Goal: Task Accomplishment & Management: Complete application form

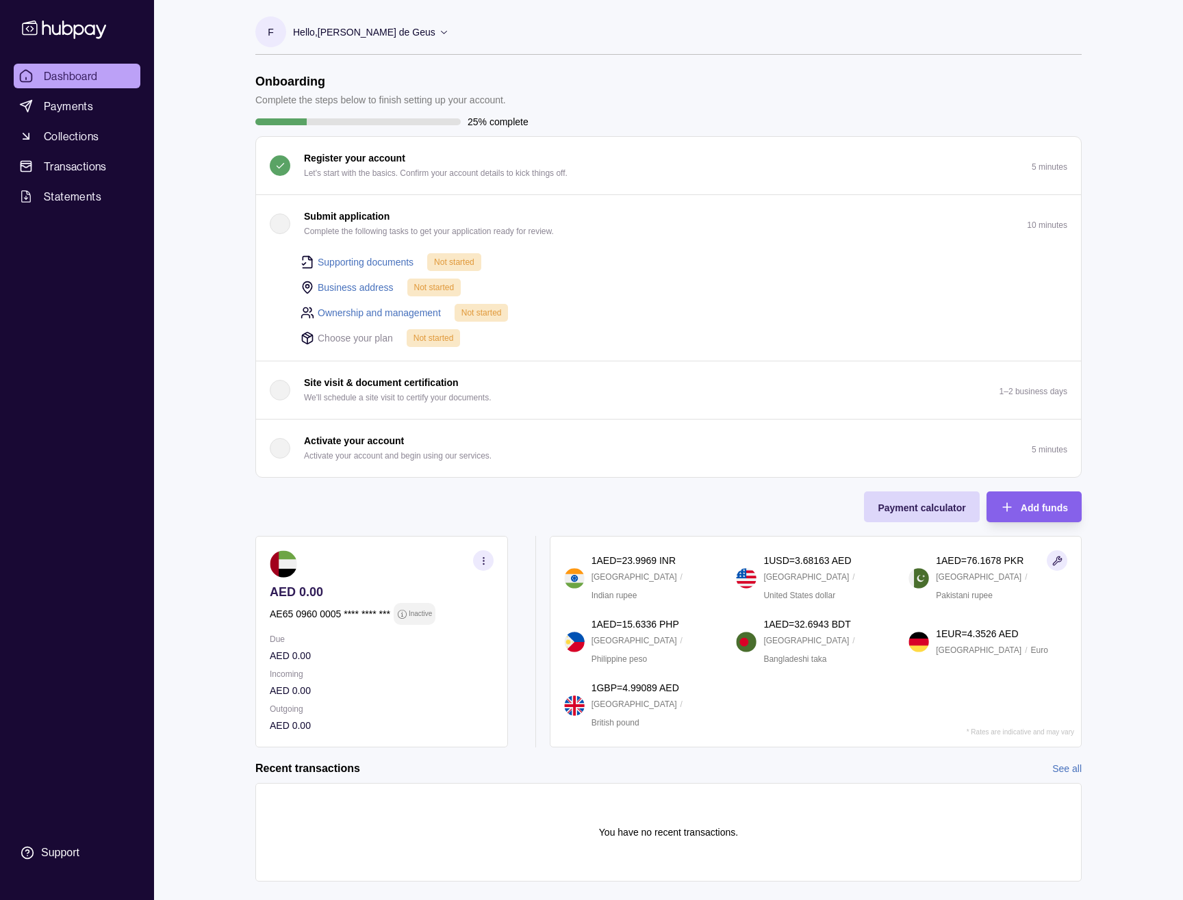
click at [379, 263] on link "Supporting documents" at bounding box center [366, 262] width 96 height 15
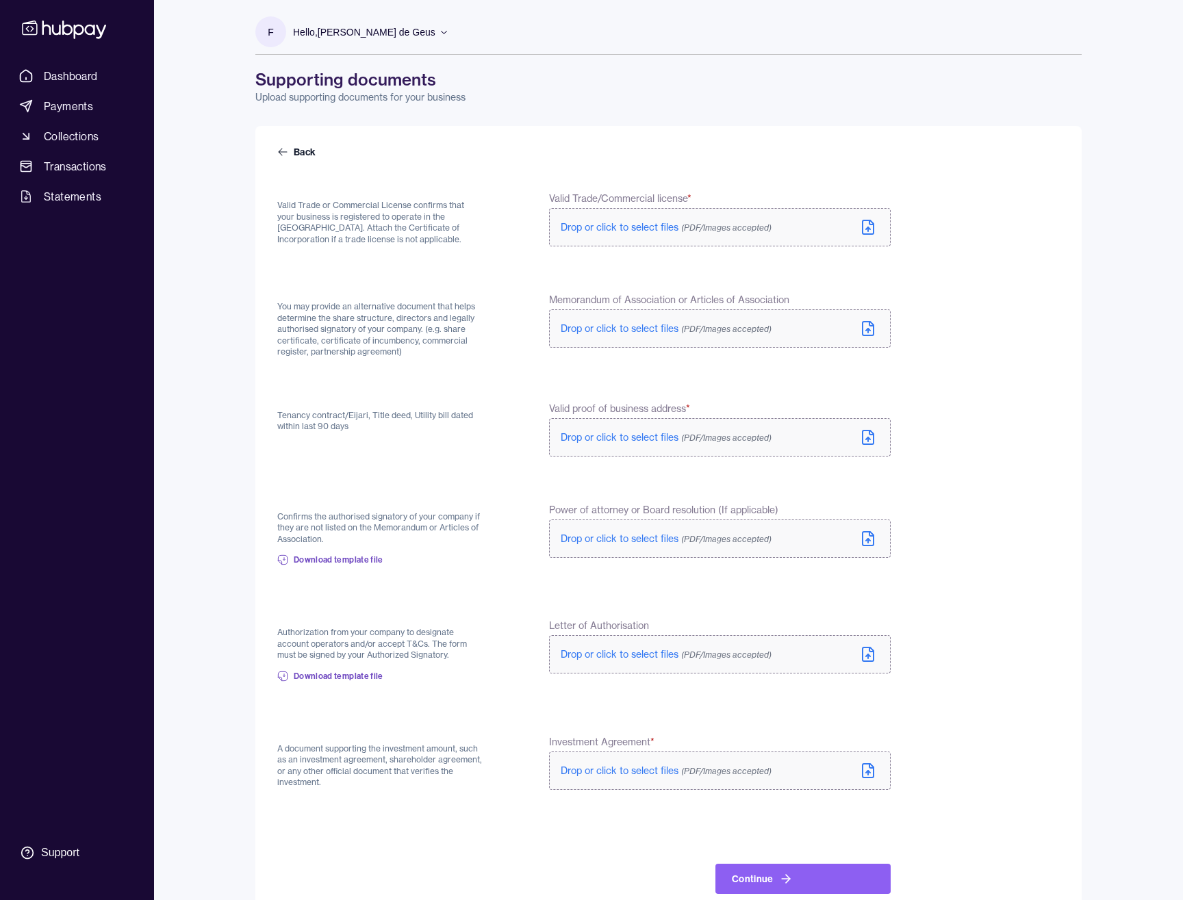
click at [367, 36] on p "Hello, [PERSON_NAME] de Geus" at bounding box center [364, 32] width 142 height 15
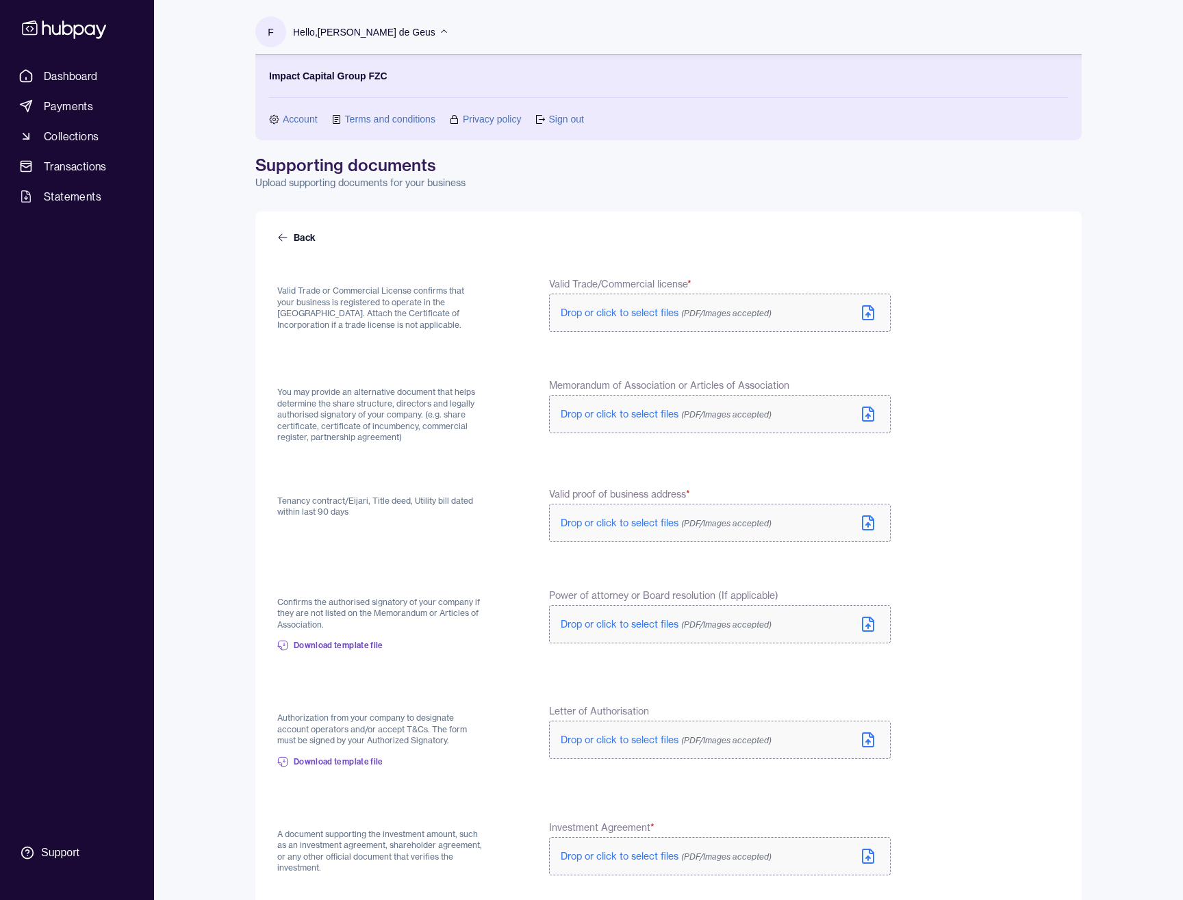
click at [365, 44] on div "Hello, [PERSON_NAME] de Geus" at bounding box center [371, 32] width 156 height 29
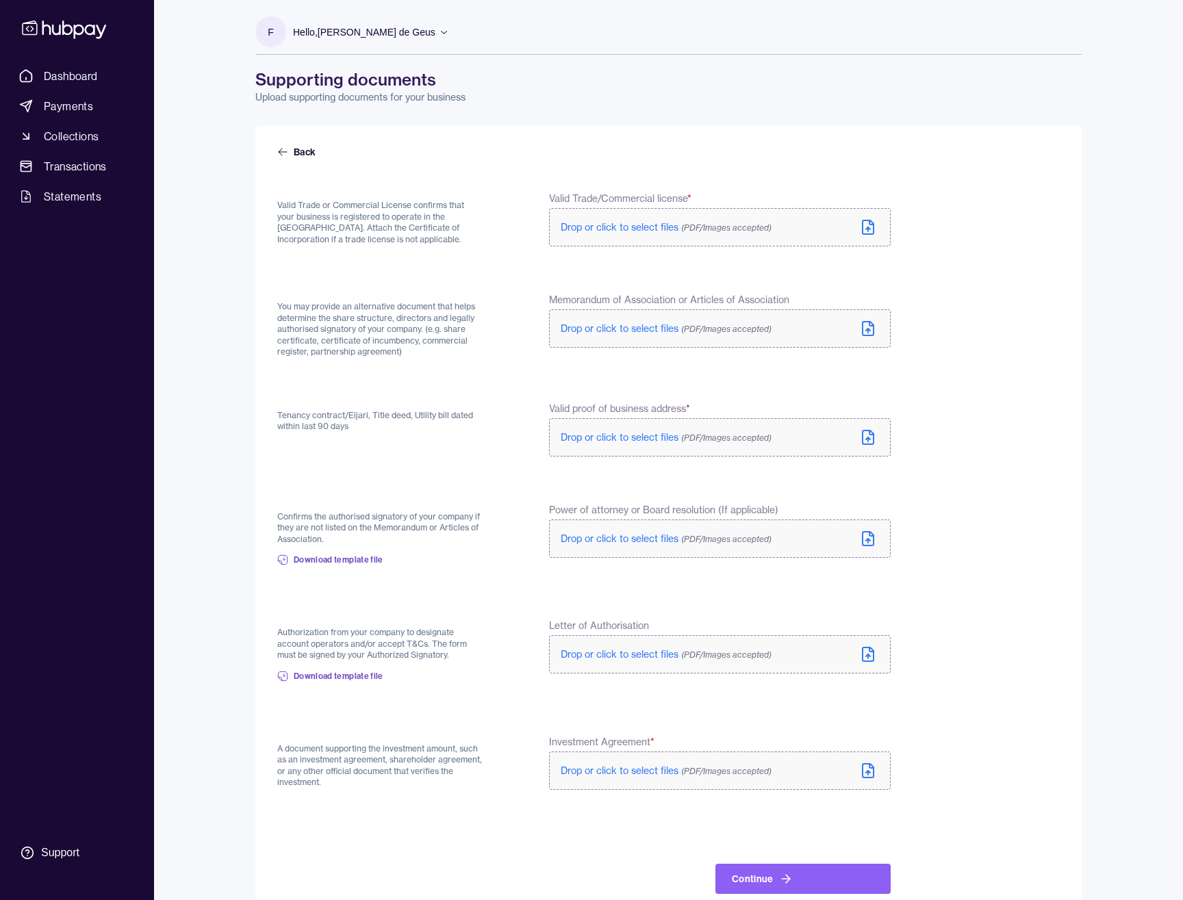
click at [365, 44] on div "Hello, [PERSON_NAME] de Geus" at bounding box center [371, 32] width 156 height 29
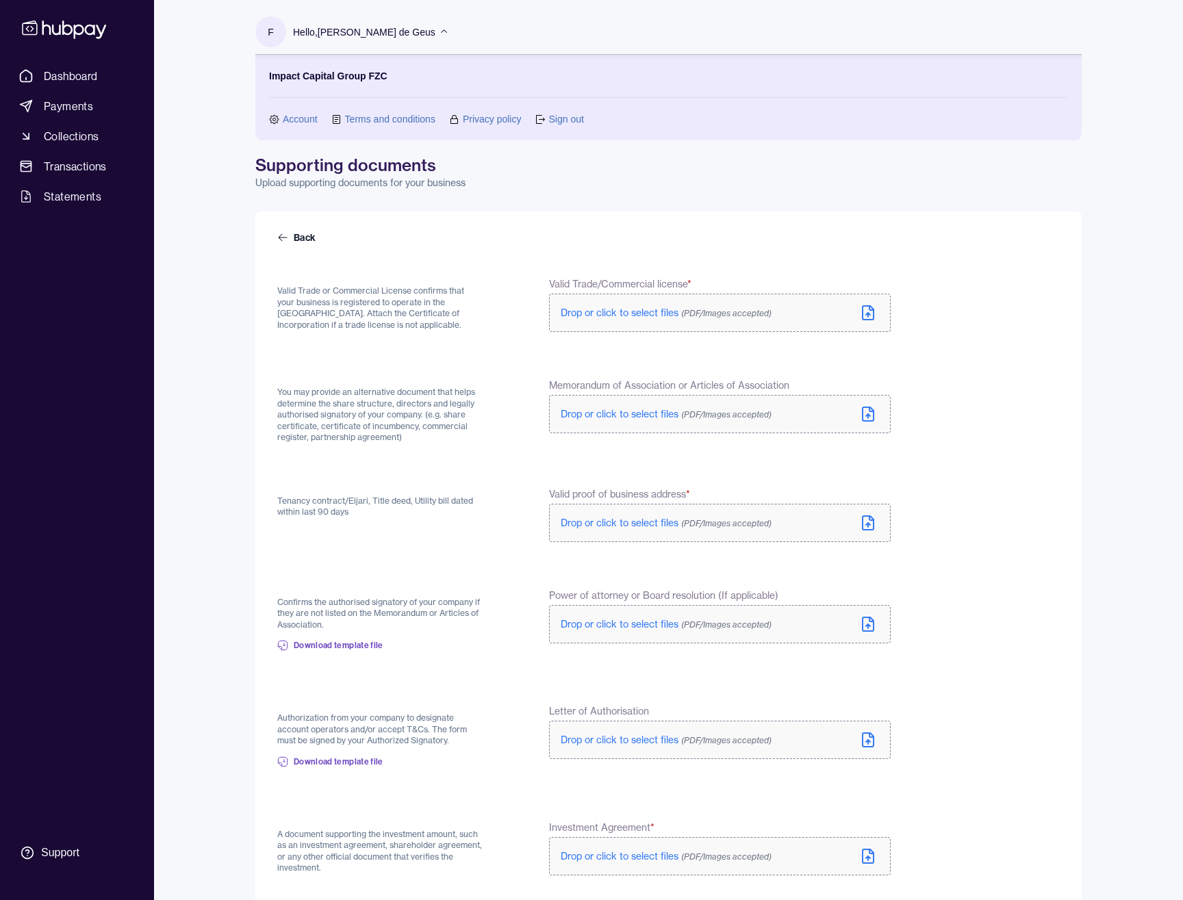
click at [665, 309] on span "Drop or click to select files (PDF/Images accepted)" at bounding box center [665, 313] width 211 height 12
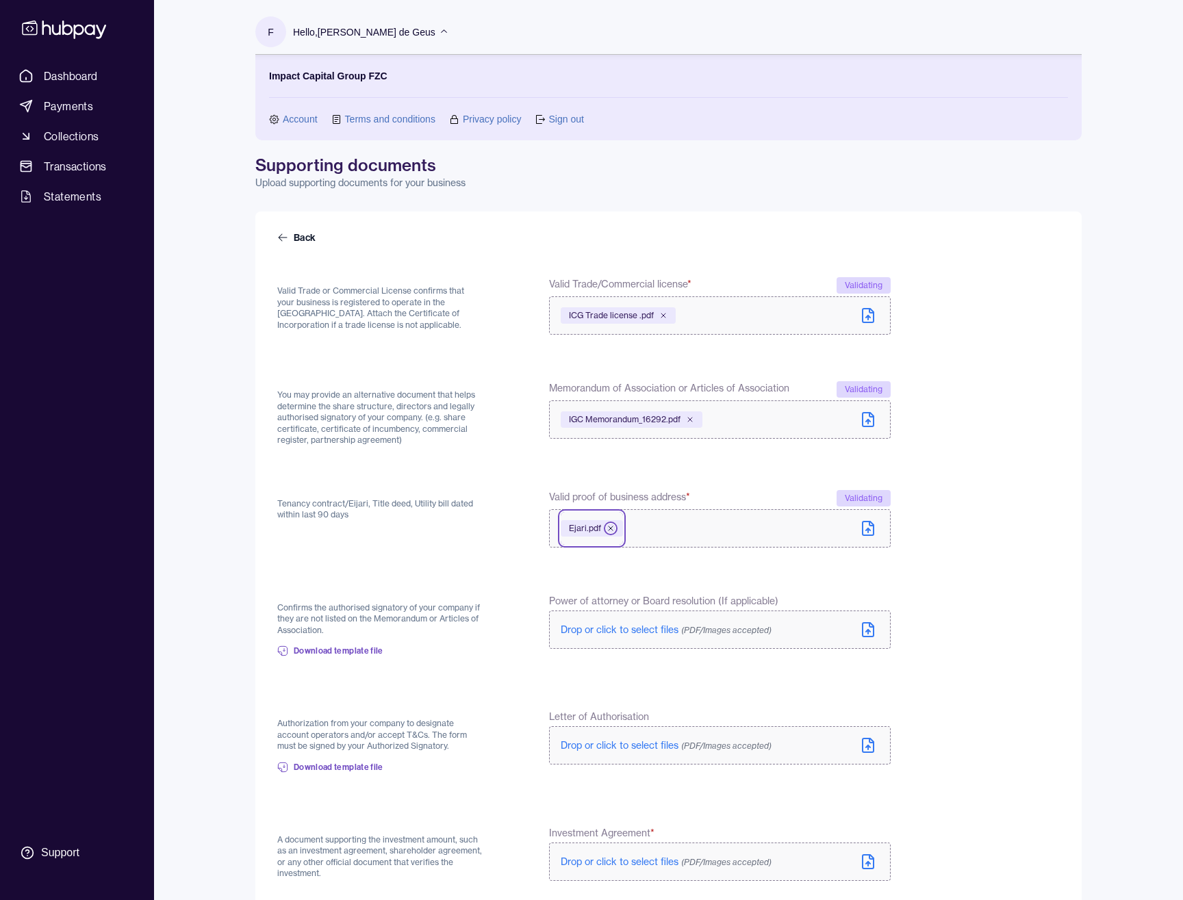
click at [613, 528] on icon at bounding box center [610, 528] width 8 height 8
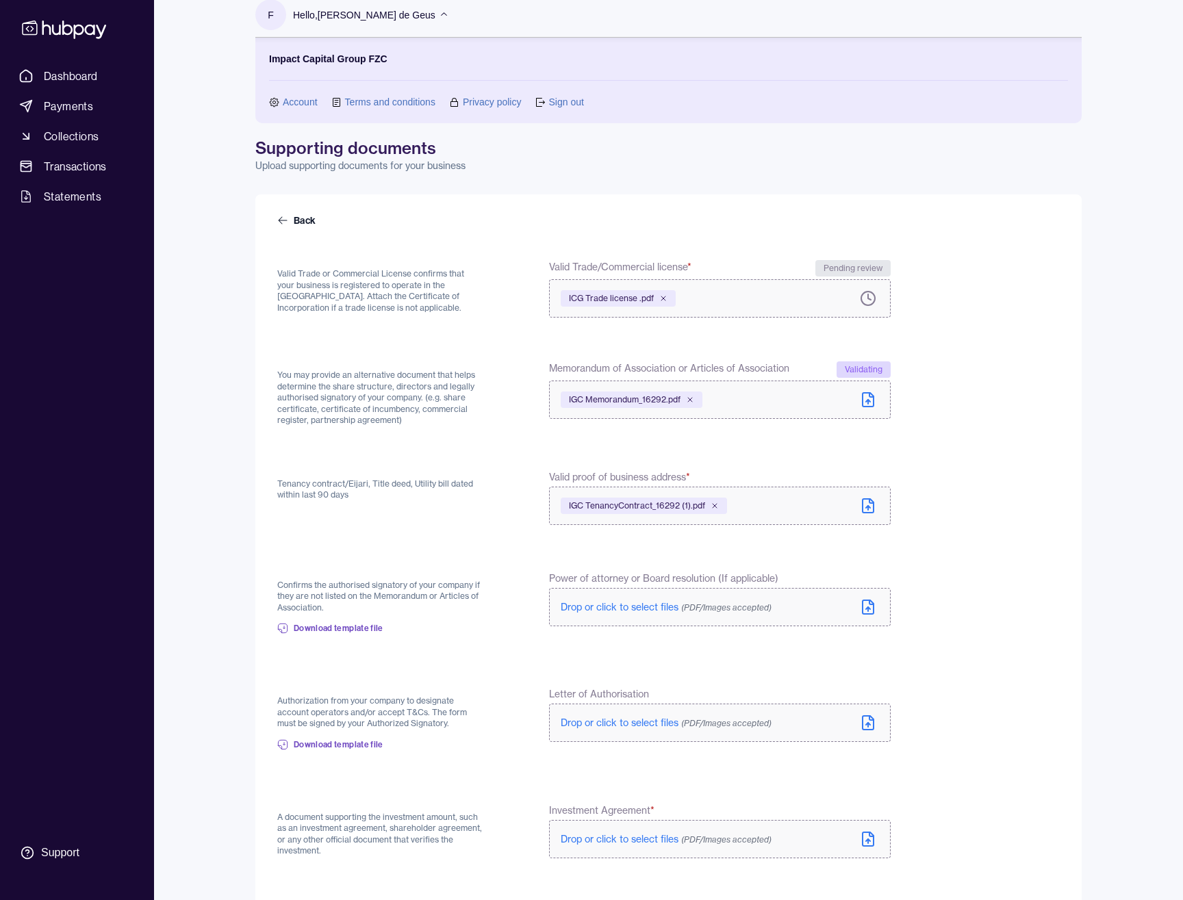
scroll to position [23, 0]
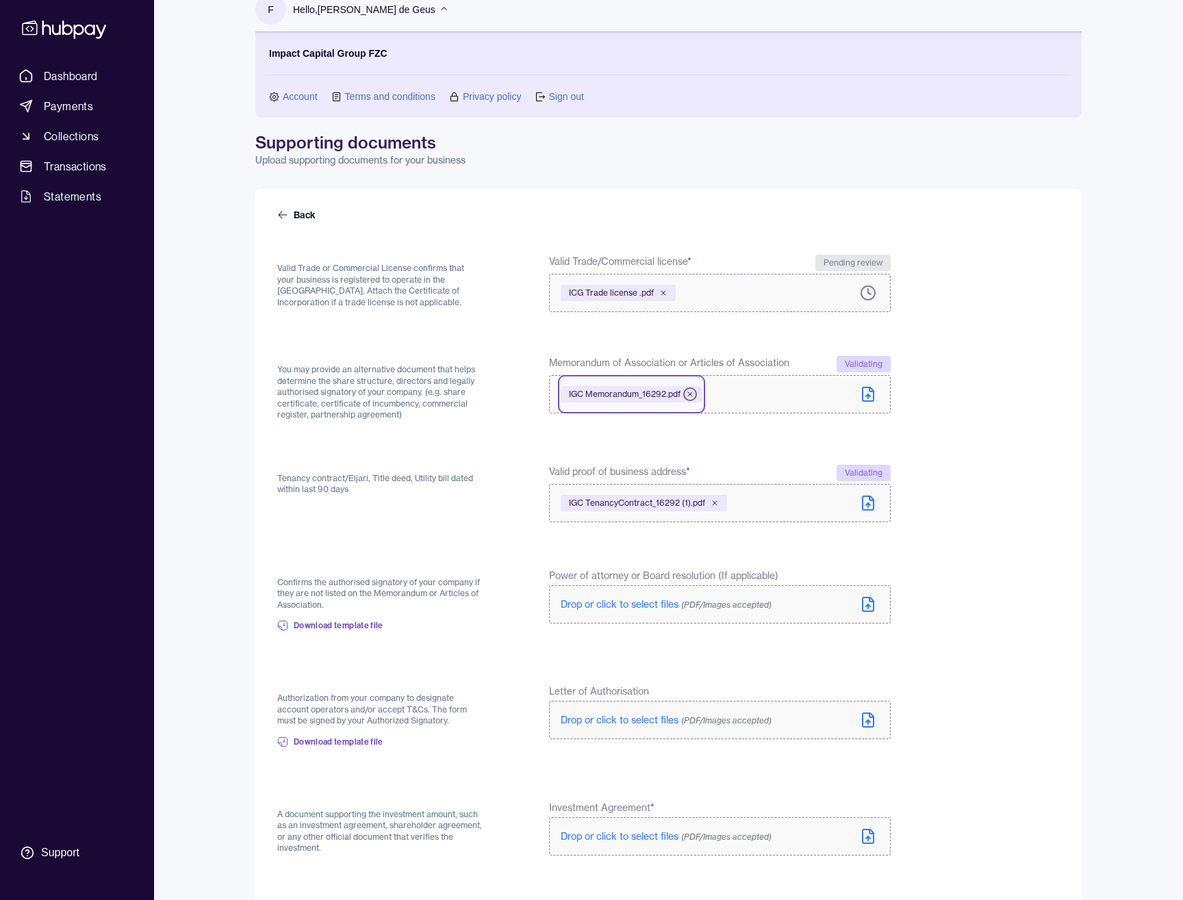
click at [689, 392] on icon at bounding box center [690, 394] width 8 height 8
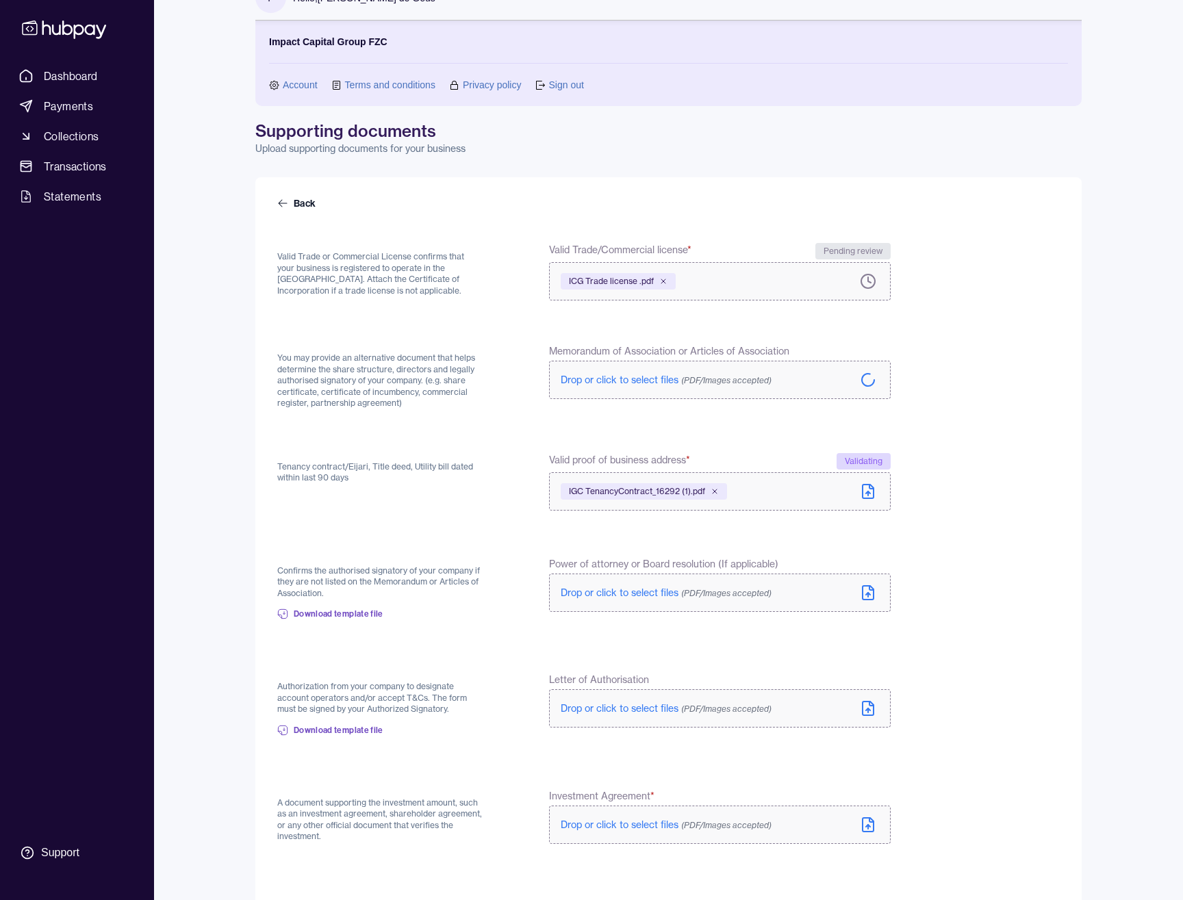
scroll to position [36, 0]
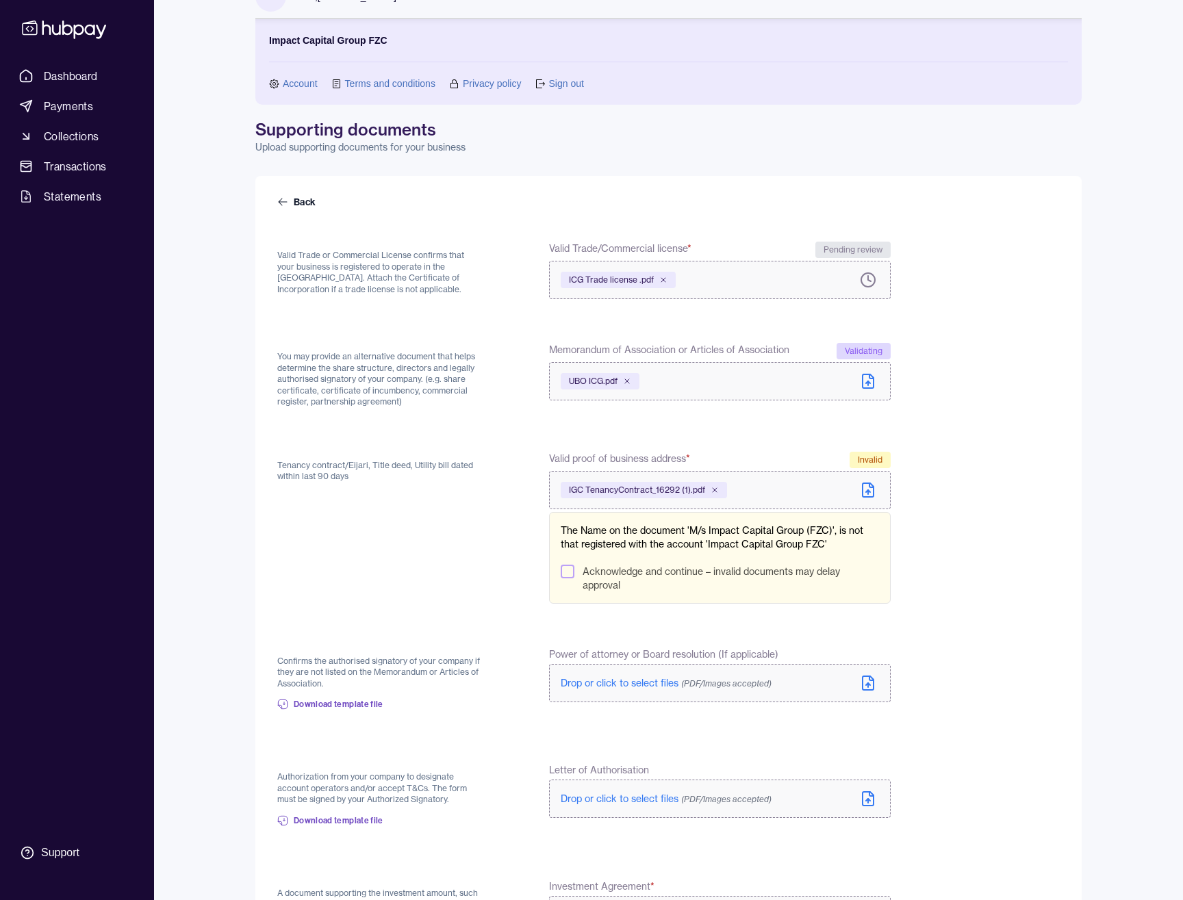
click at [597, 491] on span "IGC TenancyContract_16292 (1).pdf" at bounding box center [637, 490] width 136 height 11
click at [567, 571] on button "Acknowledge and continue – invalid documents may delay approval" at bounding box center [567, 572] width 14 height 14
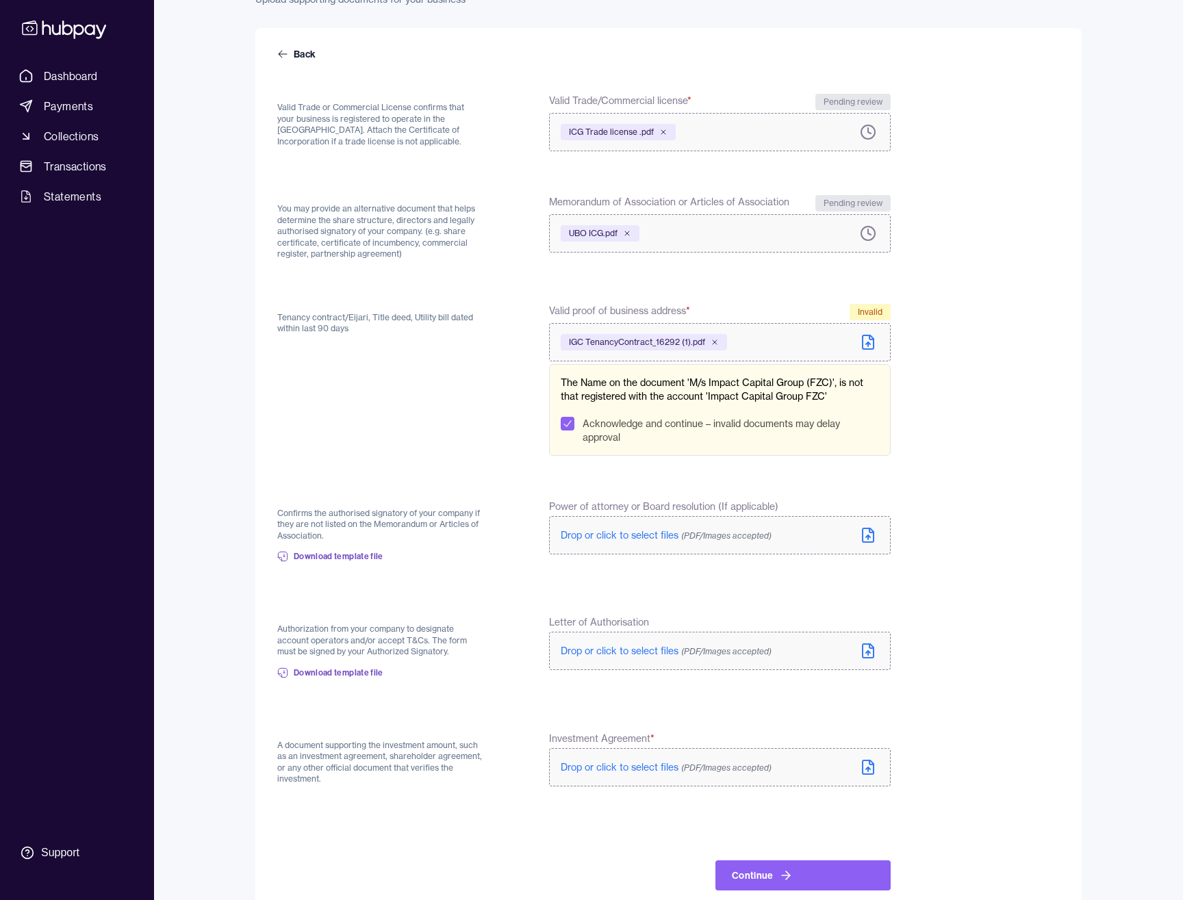
scroll to position [209, 0]
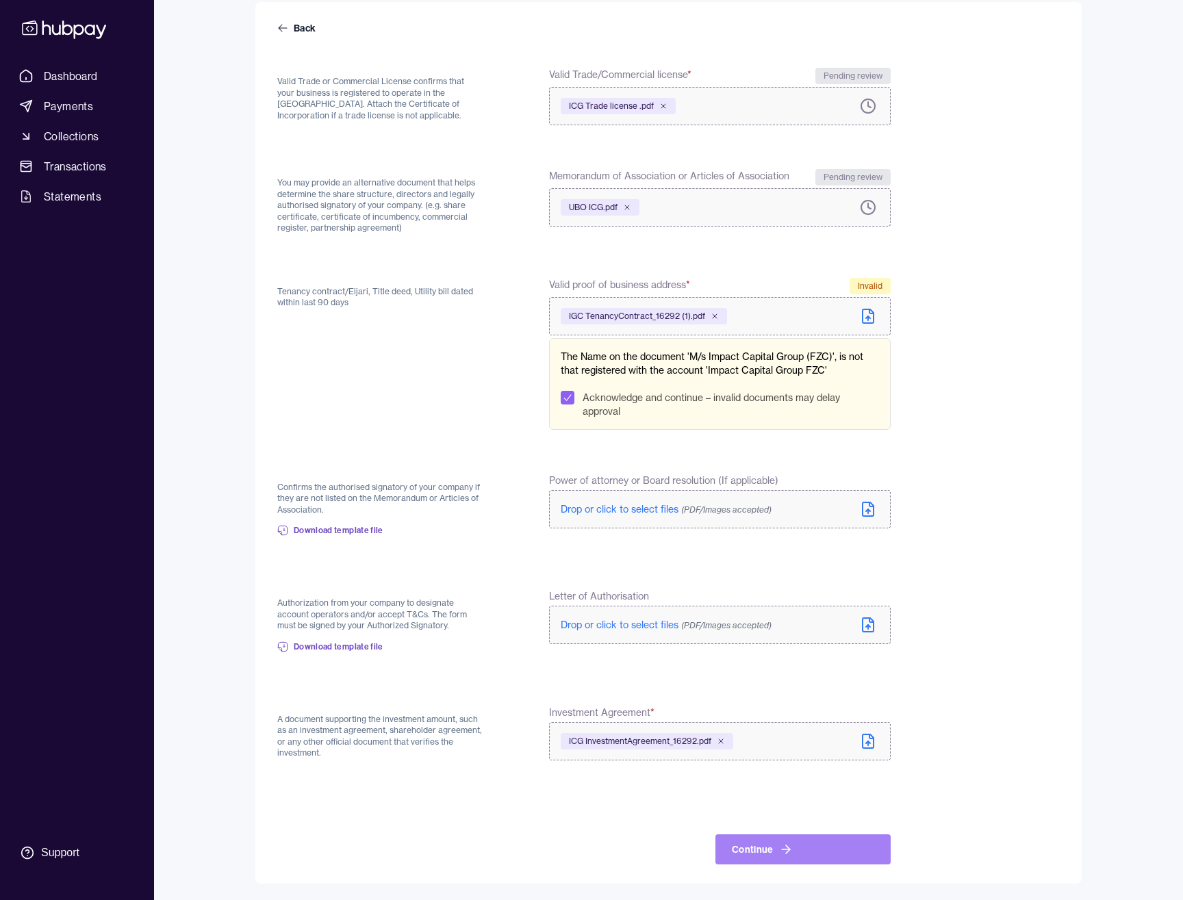
click at [782, 858] on button "Continue" at bounding box center [802, 849] width 175 height 30
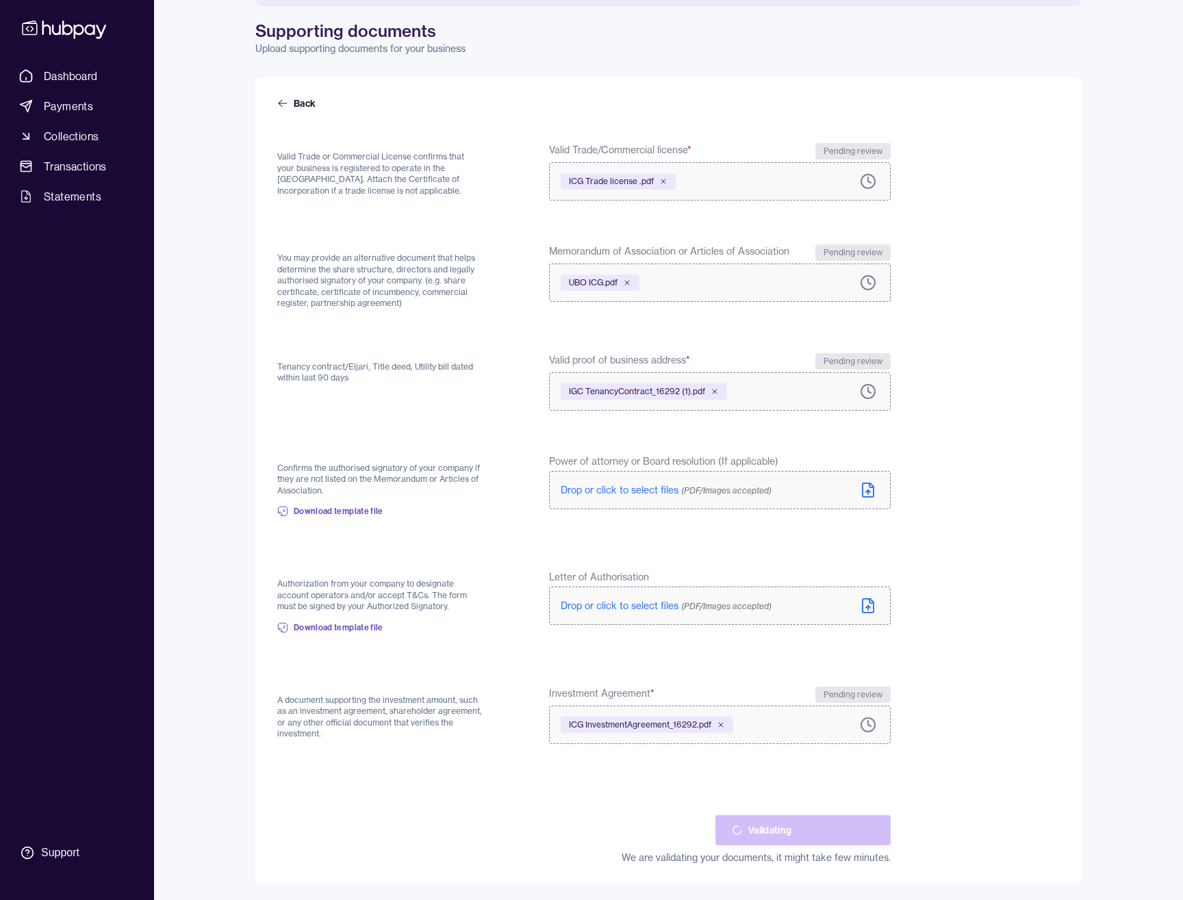
scroll to position [134, 0]
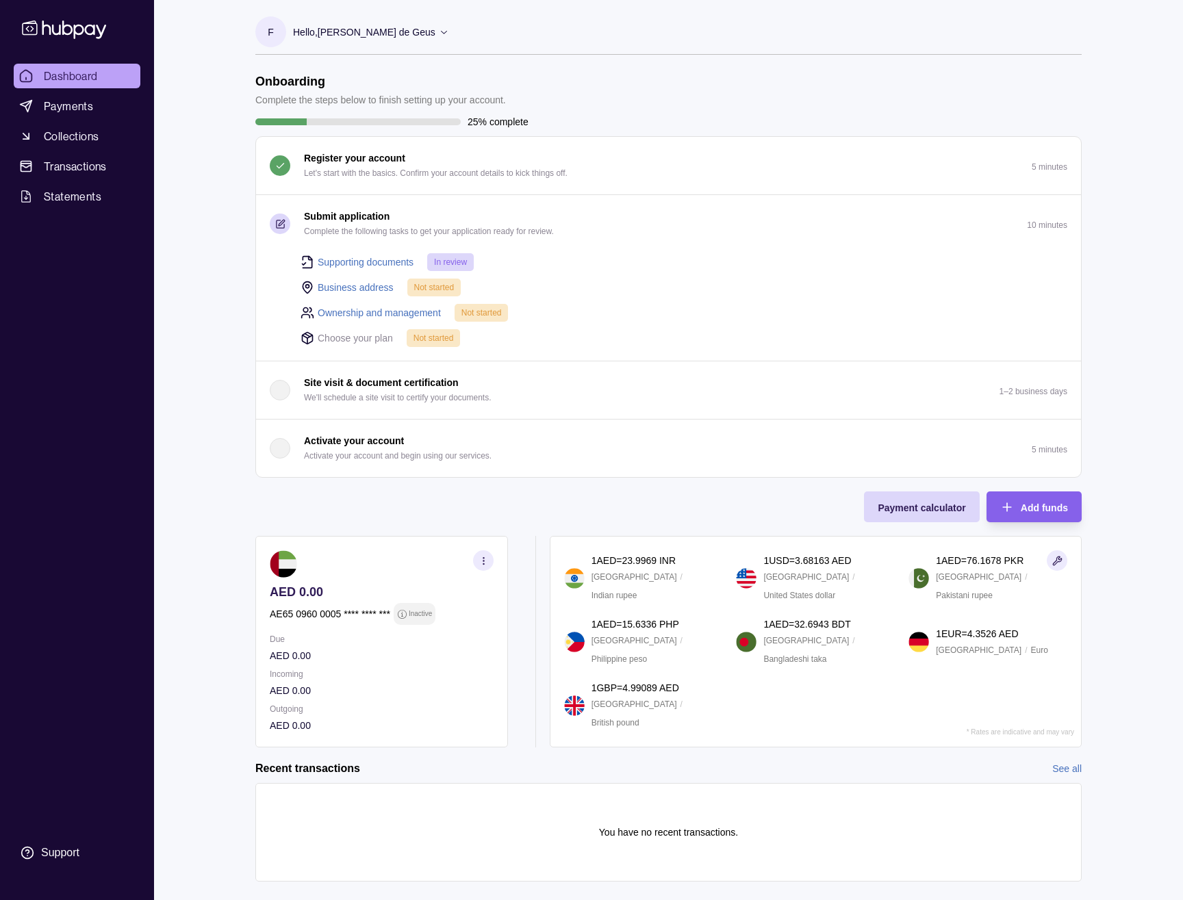
click at [366, 285] on link "Business address" at bounding box center [356, 287] width 76 height 15
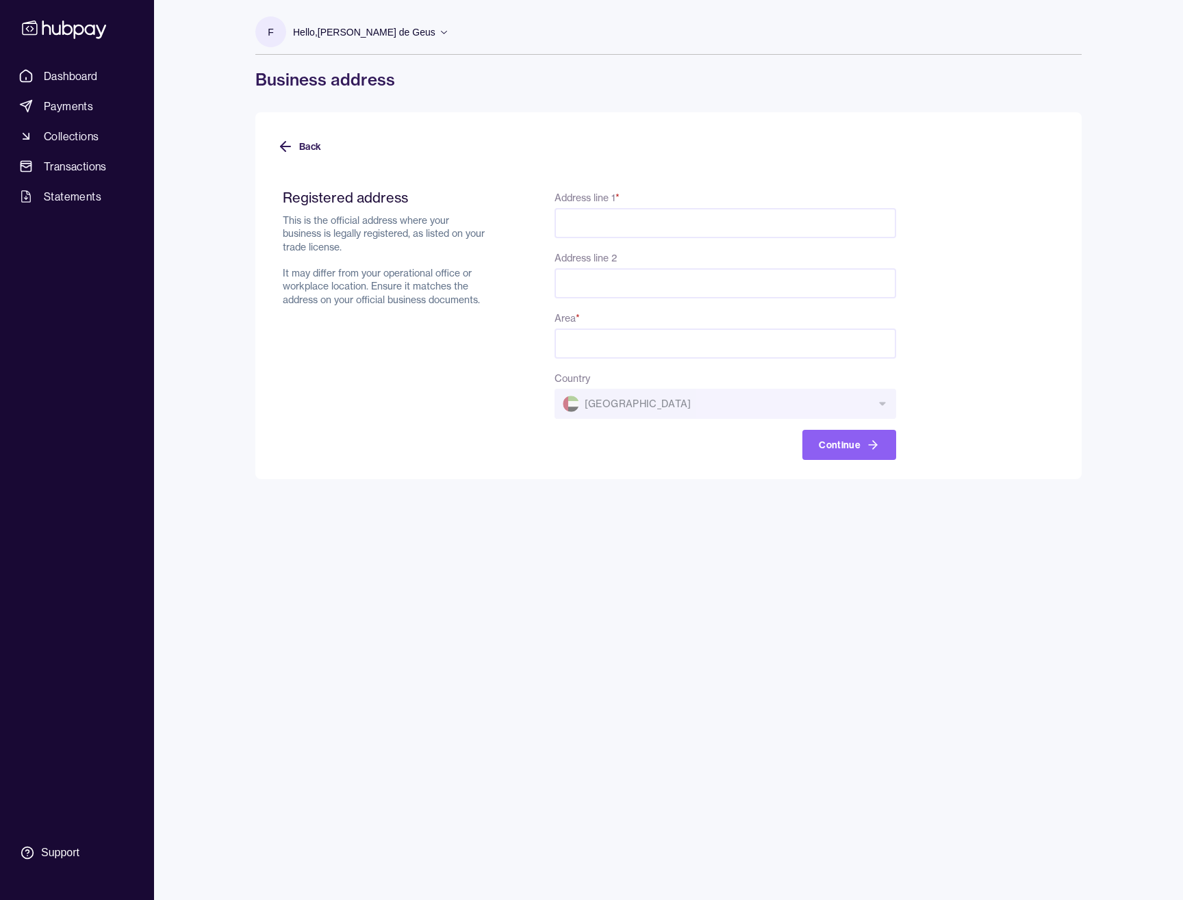
click at [589, 231] on input "Address line 1 *" at bounding box center [724, 223] width 341 height 30
paste input "**********"
click at [591, 352] on input "Area *" at bounding box center [724, 343] width 341 height 30
click at [662, 219] on input "**********" at bounding box center [724, 223] width 341 height 30
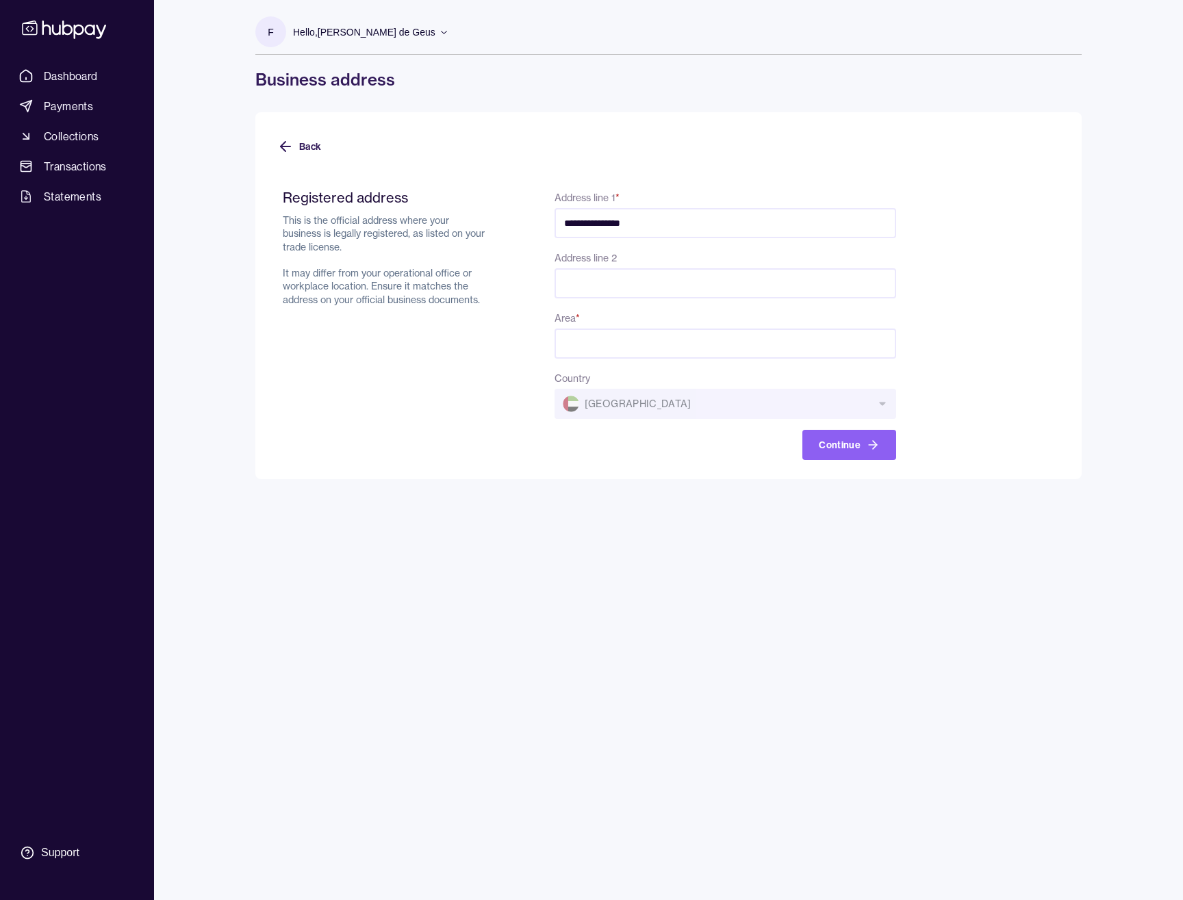
type input "**********"
click at [589, 337] on input "Area *" at bounding box center [724, 343] width 341 height 30
paste input "*******"
type input "*******"
click at [407, 426] on div "Registered address This is the official address where your business is legally …" at bounding box center [386, 324] width 206 height 271
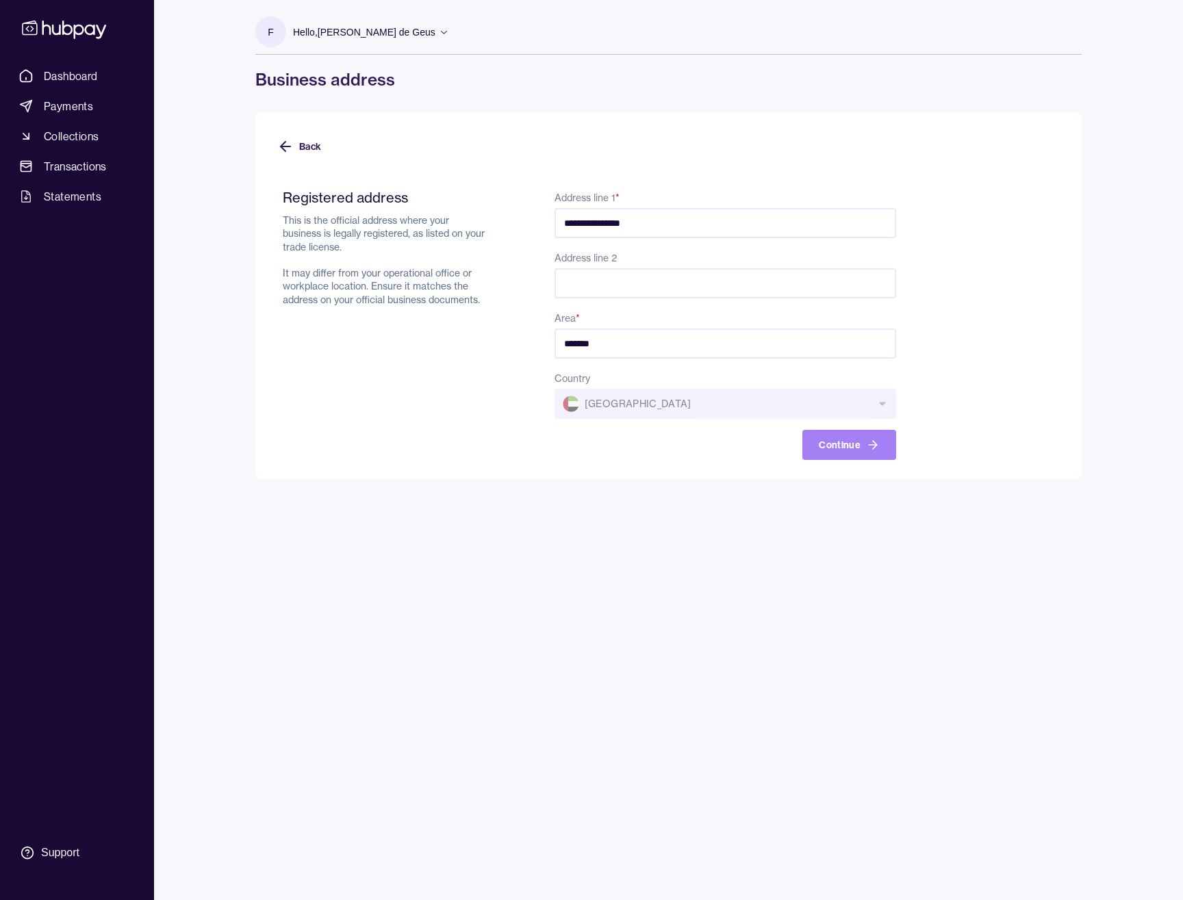
click at [831, 446] on button "Continue" at bounding box center [849, 445] width 94 height 30
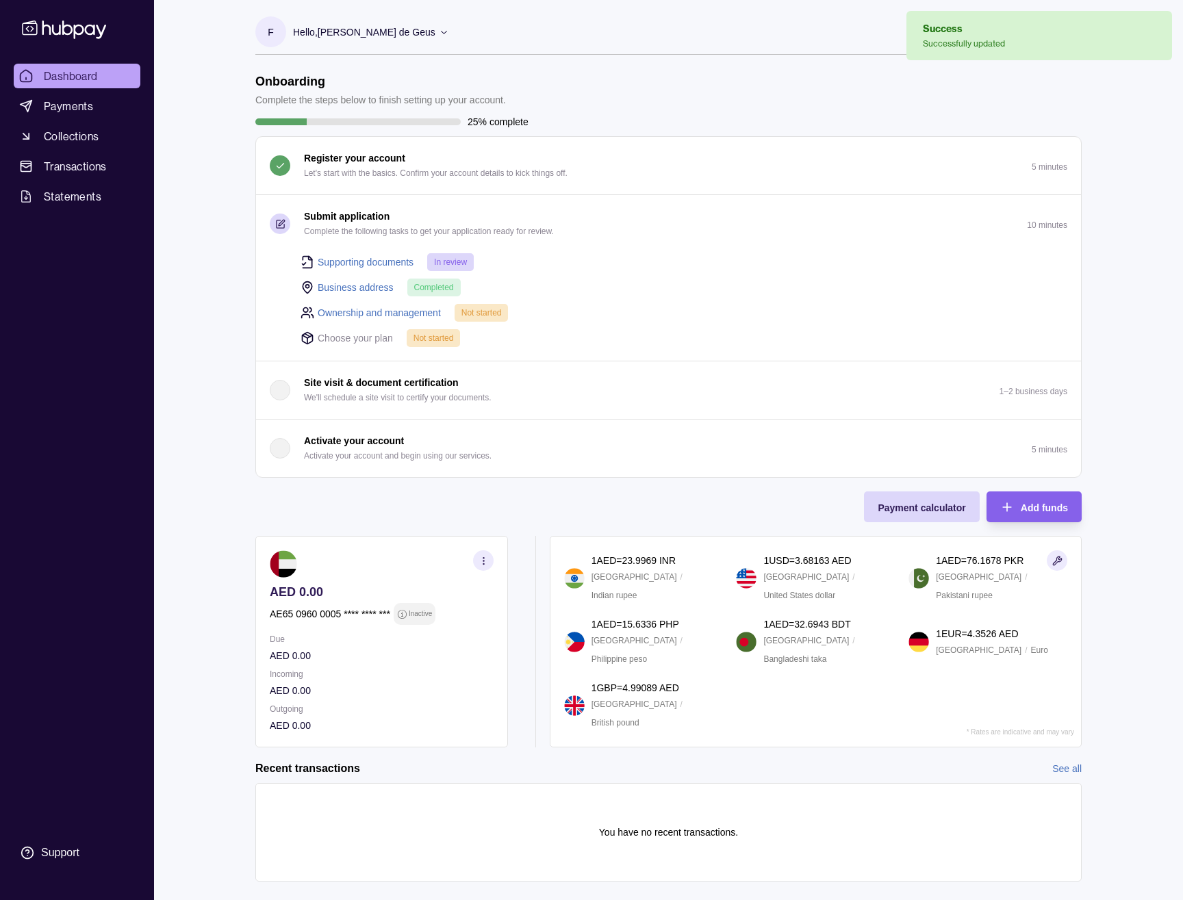
click at [370, 311] on link "Ownership and management" at bounding box center [379, 312] width 123 height 15
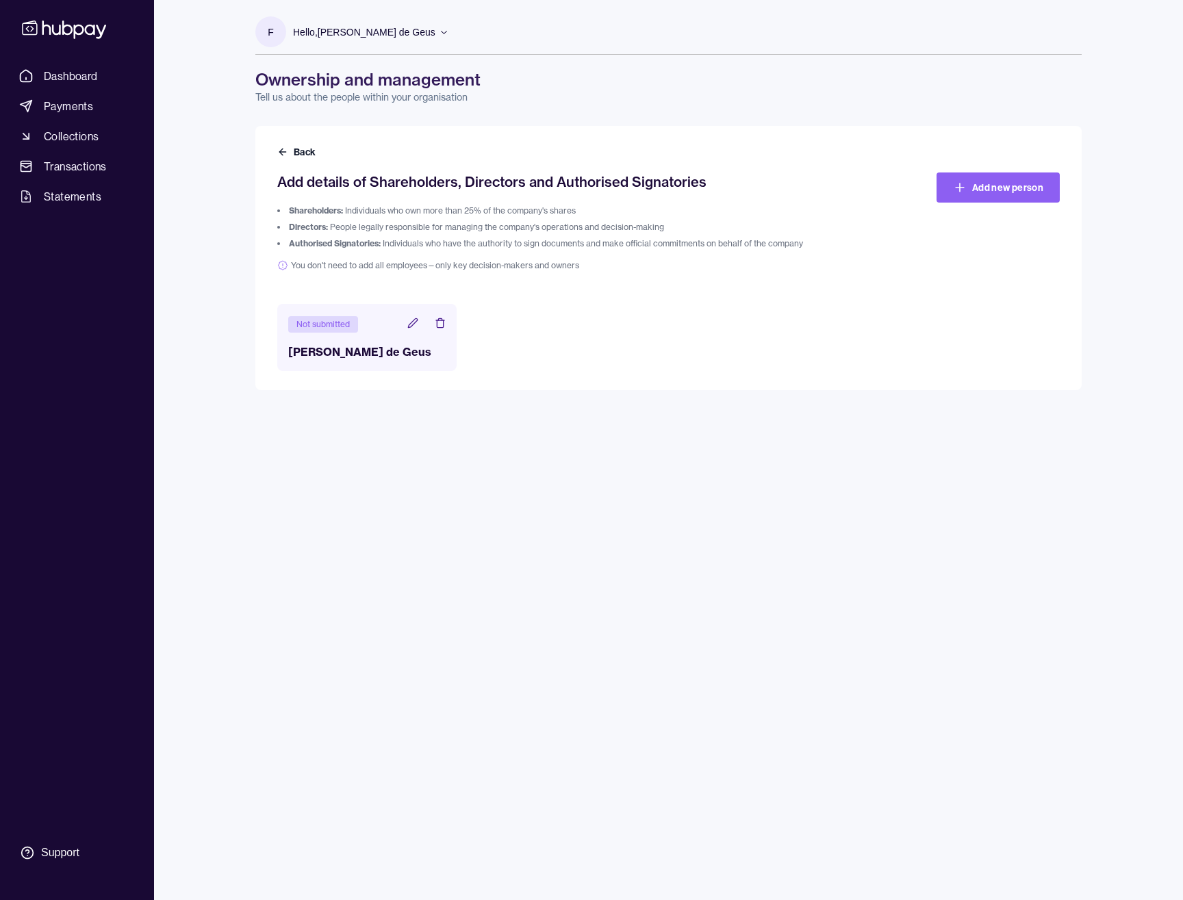
click at [409, 323] on icon at bounding box center [412, 323] width 11 height 11
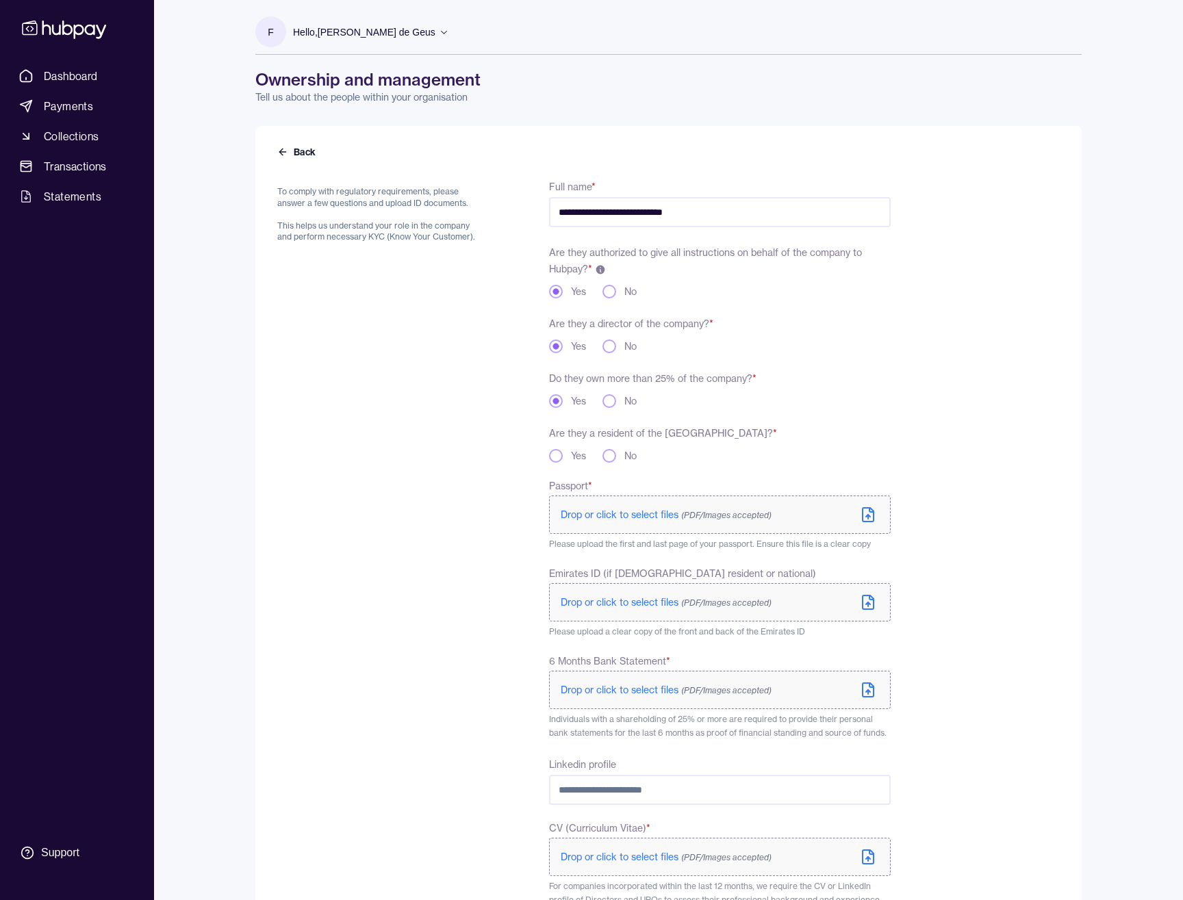
click at [550, 461] on button "Yes" at bounding box center [556, 456] width 14 height 14
click at [588, 514] on span "Drop or click to select files (PDF/Images accepted)" at bounding box center [665, 514] width 211 height 12
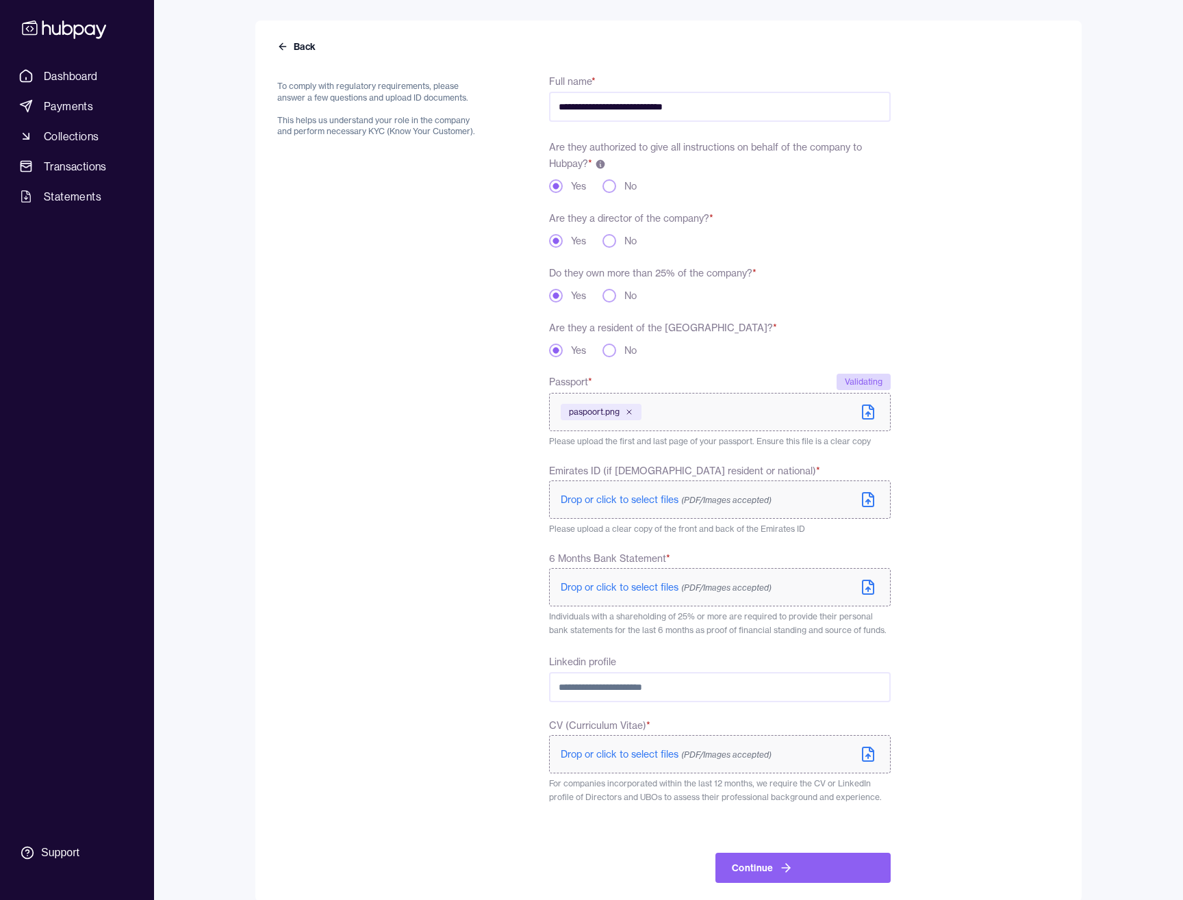
scroll to position [112, 0]
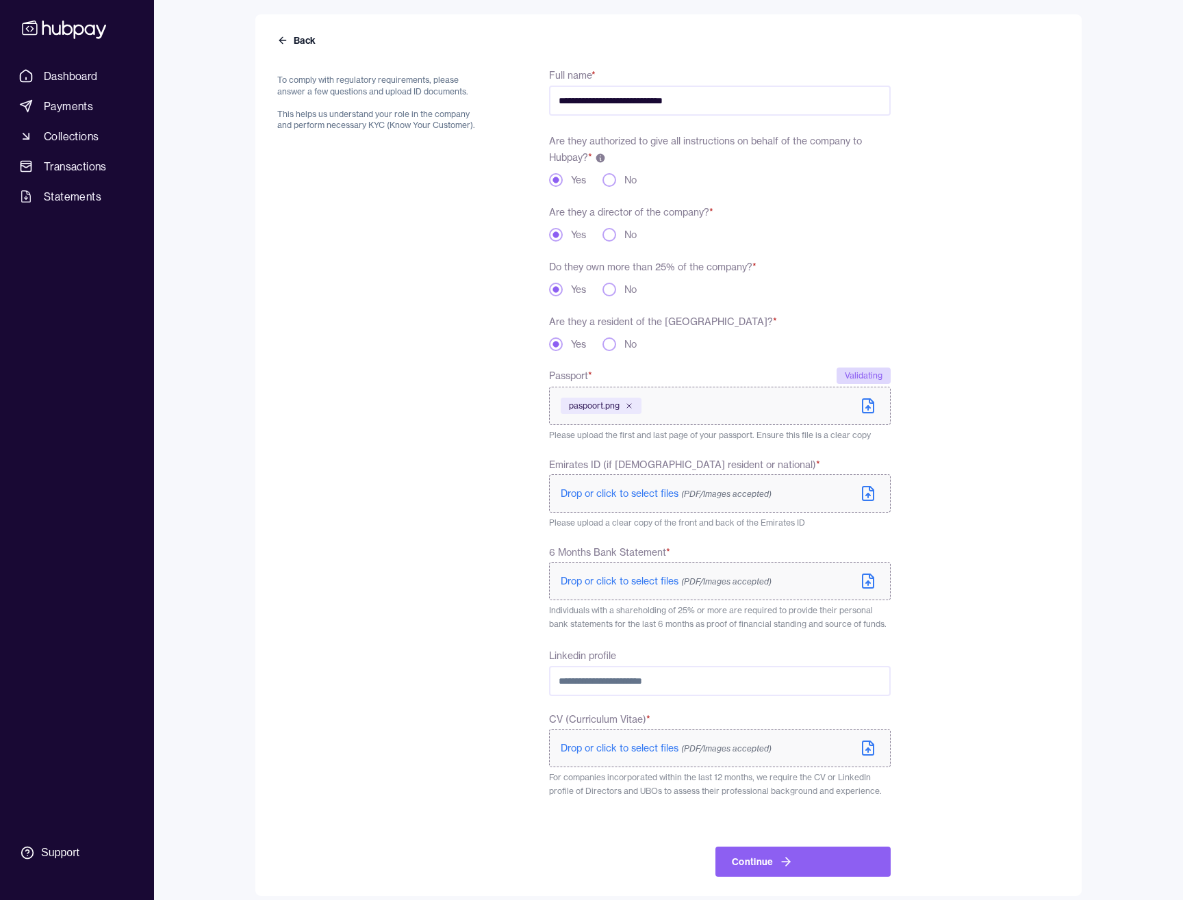
click at [407, 383] on div "To comply with regulatory requirements, please answer a few questions and uploa…" at bounding box center [380, 471] width 206 height 810
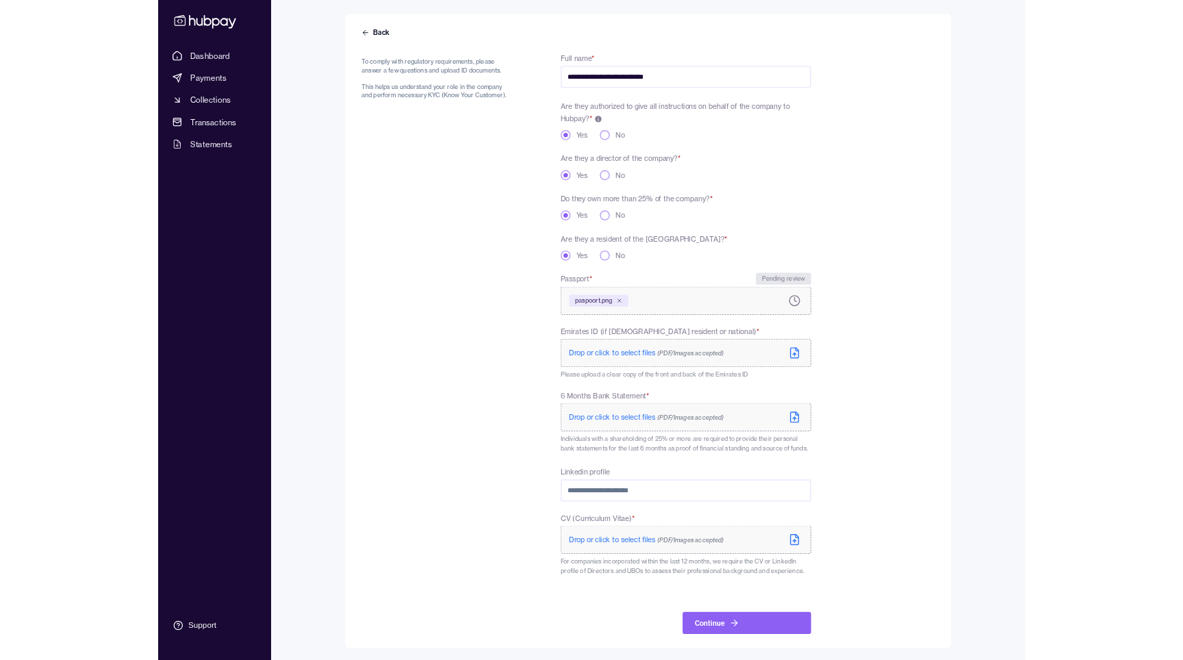
scroll to position [107, 0]
